Goal: Task Accomplishment & Management: Use online tool/utility

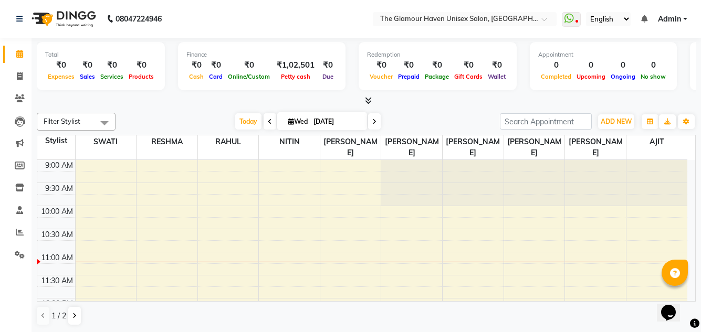
scroll to position [1, 0]
click at [21, 227] on span at bounding box center [19, 232] width 18 height 12
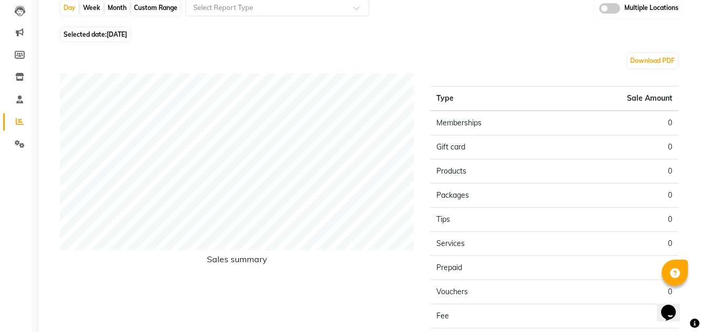
scroll to position [34, 0]
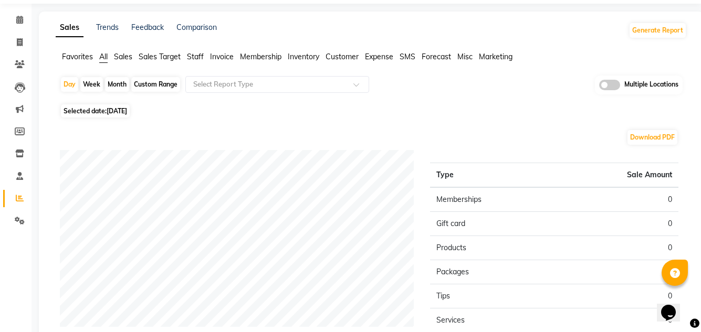
click at [120, 111] on span "[DATE]" at bounding box center [117, 111] width 20 height 8
select select "9"
select select "2025"
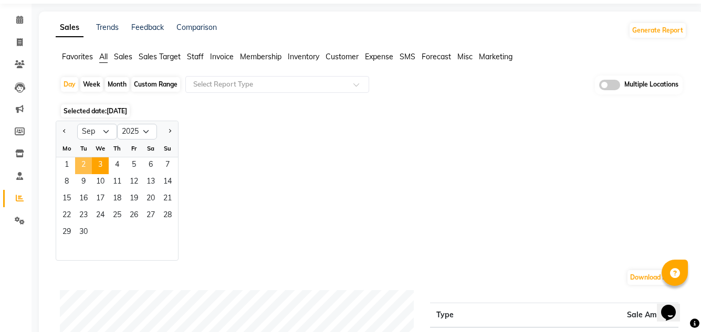
click at [83, 164] on span "2" at bounding box center [83, 165] width 17 height 17
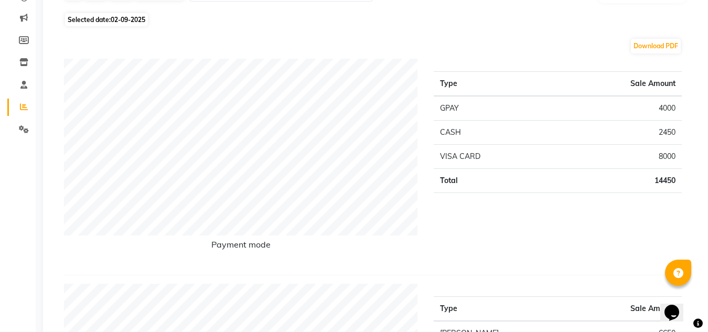
scroll to position [0, 0]
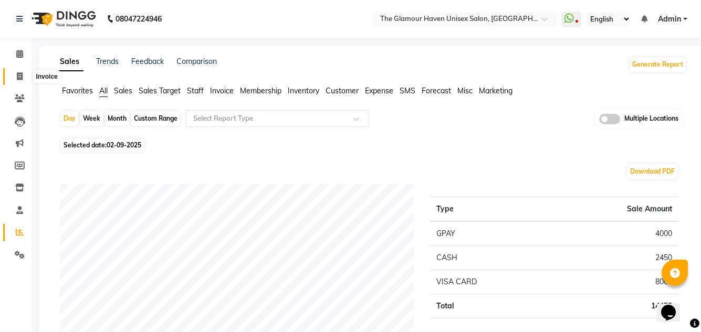
click at [16, 78] on span at bounding box center [19, 77] width 18 height 12
select select "7124"
select select "service"
